Goal: Task Accomplishment & Management: Manage account settings

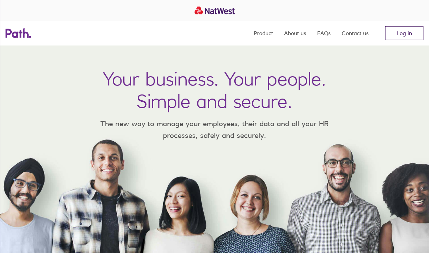
click at [397, 33] on link "Log in" at bounding box center [404, 33] width 38 height 14
click at [397, 34] on link "Log in" at bounding box center [404, 33] width 38 height 14
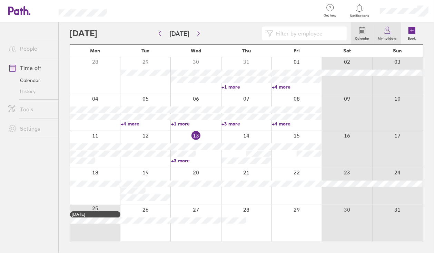
click at [382, 32] on link "My holidays" at bounding box center [386, 33] width 27 height 22
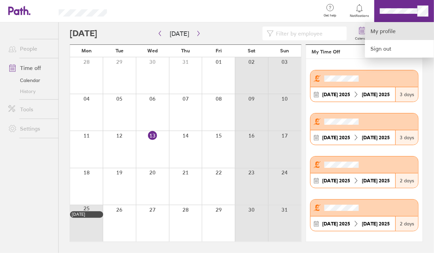
click at [403, 32] on link "My profile" at bounding box center [399, 31] width 69 height 18
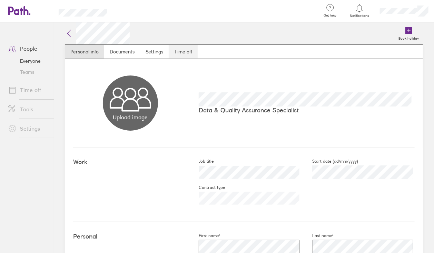
click at [187, 51] on link "Time off" at bounding box center [183, 52] width 29 height 14
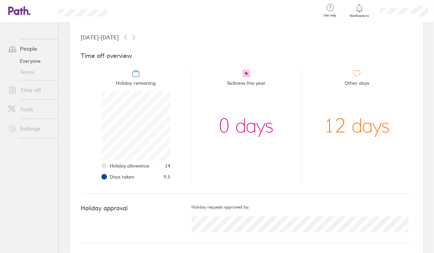
scroll to position [38, 0]
drag, startPoint x: 164, startPoint y: 178, endPoint x: 170, endPoint y: 178, distance: 5.9
click at [170, 178] on li "Holiday remaining Holiday allowance 14 Days taken 9.5" at bounding box center [136, 125] width 110 height 113
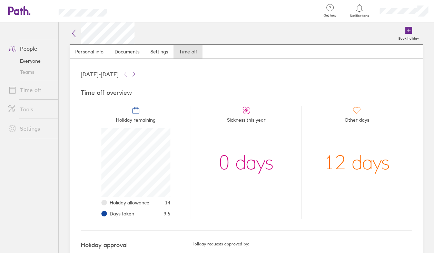
click at [196, 171] on li "Sickness this year 0 days" at bounding box center [246, 162] width 110 height 113
